Goal: Obtain resource: Obtain resource

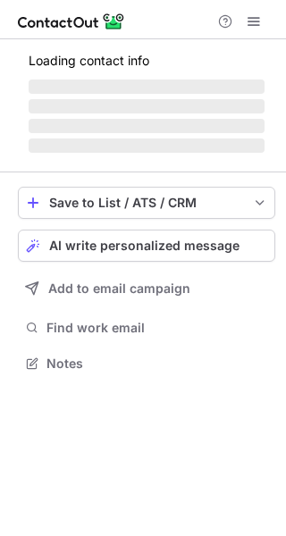
scroll to position [346, 286]
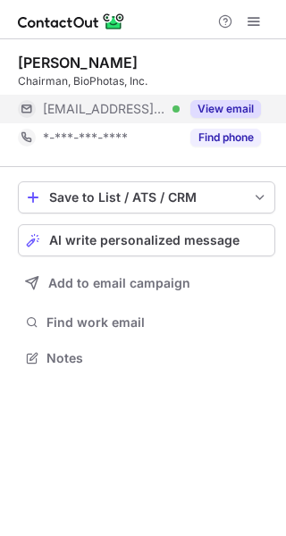
click at [239, 108] on button "View email" at bounding box center [225, 109] width 71 height 18
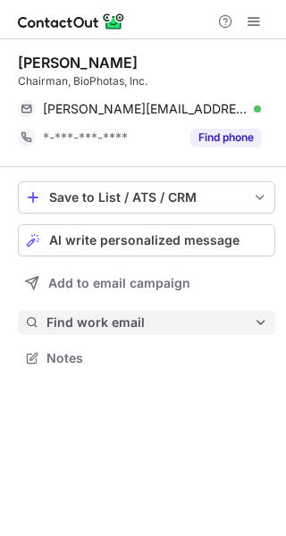
scroll to position [346, 286]
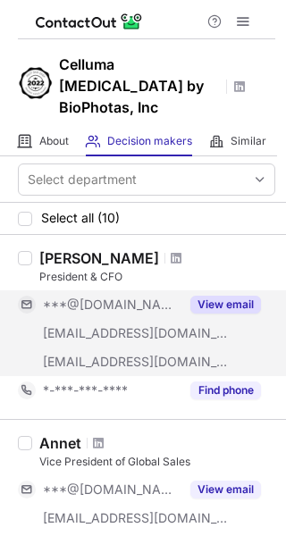
click at [209, 296] on button "View email" at bounding box center [225, 305] width 71 height 18
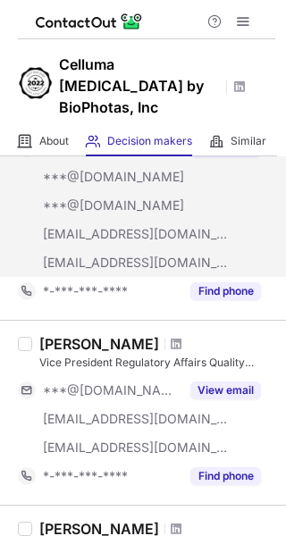
scroll to position [715, 0]
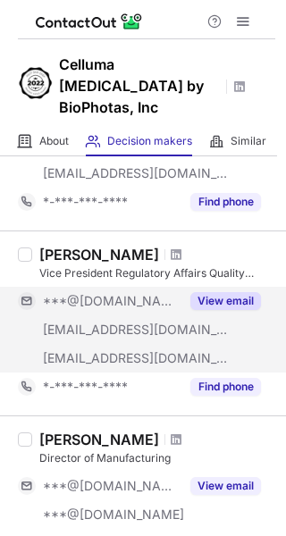
click at [229, 292] on button "View email" at bounding box center [225, 301] width 71 height 18
